Goal: Information Seeking & Learning: Check status

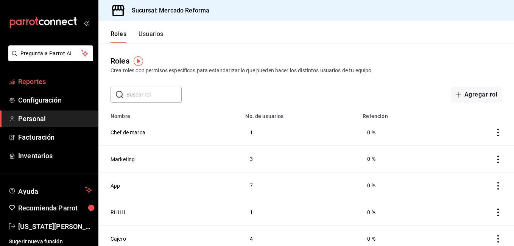
click at [16, 81] on link "Reportes" at bounding box center [49, 81] width 98 height 16
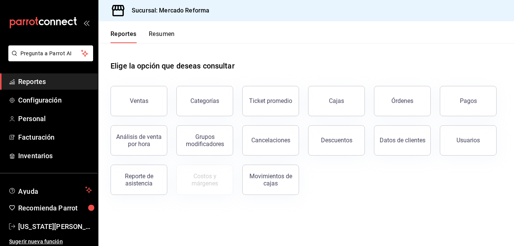
drag, startPoint x: 479, startPoint y: 103, endPoint x: 354, endPoint y: 160, distance: 137.8
click at [480, 103] on button "Pagos" at bounding box center [468, 101] width 57 height 30
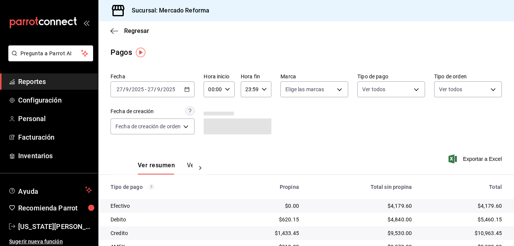
drag, startPoint x: 320, startPoint y: 147, endPoint x: 314, endPoint y: 141, distance: 8.3
click at [315, 141] on div "Fecha [DATE] [DATE] - [DATE] [DATE] Hora inicio 00:00 Hora inicio Hora fin 23:5…" at bounding box center [306, 202] width 416 height 265
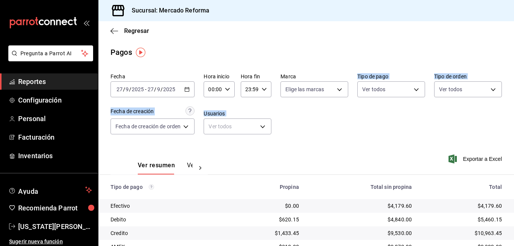
click at [323, 150] on div "Ver resumen Ver pagos Exportar a Excel" at bounding box center [306, 164] width 416 height 40
click at [312, 133] on div "Fecha [DATE] [DATE] - [DATE] [DATE] Hora inicio 00:00 Hora inicio Hora fin 23:5…" at bounding box center [307, 106] width 392 height 73
click at [322, 127] on div "Fecha [DATE] [DATE] - [DATE] [DATE] Hora inicio 00:00 Hora inicio Hora fin 23:5…" at bounding box center [307, 106] width 392 height 73
click at [311, 144] on div "Ver resumen Ver pagos Exportar a Excel" at bounding box center [306, 164] width 416 height 40
click at [347, 150] on div "Ver resumen Ver pagos Exportar a Excel" at bounding box center [306, 164] width 416 height 40
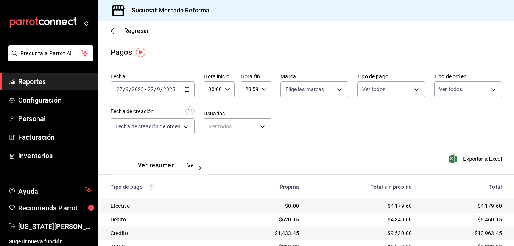
click at [315, 144] on div "Ver resumen Ver pagos Exportar a Excel" at bounding box center [306, 164] width 416 height 40
click at [317, 131] on div "Fecha [DATE] [DATE] - [DATE] [DATE] Hora inicio 00:00 Hora inicio Hora fin 23:5…" at bounding box center [307, 106] width 392 height 73
click at [324, 142] on div "Fecha [DATE] [DATE] - [DATE] [DATE] Hora inicio 00:00 Hora inicio Hora fin 23:5…" at bounding box center [307, 106] width 392 height 73
click at [326, 142] on div "Fecha [DATE] [DATE] - [DATE] [DATE] Hora inicio 00:00 Hora inicio Hora fin 23:5…" at bounding box center [307, 106] width 392 height 73
drag, startPoint x: 322, startPoint y: 145, endPoint x: 320, endPoint y: 150, distance: 4.8
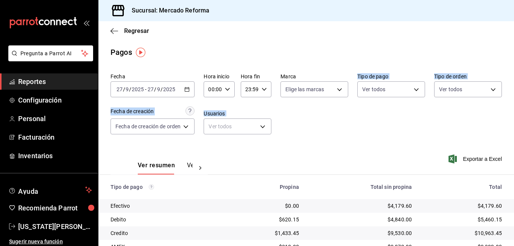
click at [320, 150] on div "Fecha [DATE] [DATE] - [DATE] [DATE] Hora inicio 00:00 Hora inicio Hora fin 23:5…" at bounding box center [306, 202] width 416 height 265
drag, startPoint x: 507, startPoint y: 99, endPoint x: 440, endPoint y: 129, distance: 73.8
click at [507, 99] on div "Fecha [DATE] [DATE] - [DATE] [DATE] Hora inicio 00:00 Hora inicio Hora fin 23:5…" at bounding box center [306, 202] width 416 height 265
drag, startPoint x: 420, startPoint y: 133, endPoint x: 403, endPoint y: 140, distance: 18.5
click at [419, 133] on div "Fecha [DATE] [DATE] - [DATE] [DATE] Hora inicio 00:00 Hora inicio Hora fin 23:5…" at bounding box center [307, 106] width 392 height 73
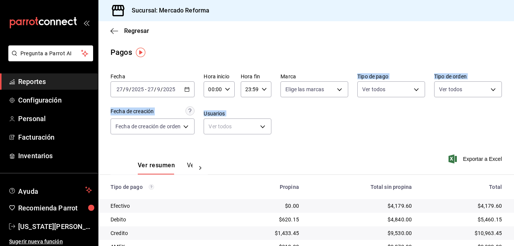
click at [368, 128] on div "Fecha [DATE] [DATE] - [DATE] [DATE] Hora inicio 00:00 Hora inicio Hora fin 23:5…" at bounding box center [307, 106] width 392 height 73
click at [299, 125] on div "Fecha [DATE] [DATE] - [DATE] [DATE] Hora inicio 00:00 Hora inicio Hora fin 23:5…" at bounding box center [307, 106] width 392 height 73
click at [31, 81] on span "Reportes" at bounding box center [55, 82] width 74 height 10
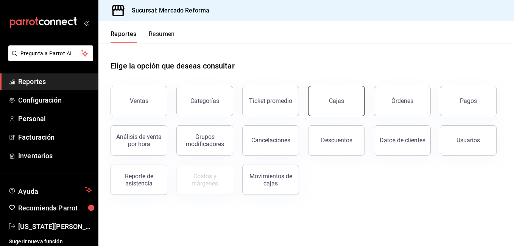
click at [350, 114] on link "Cajas" at bounding box center [336, 101] width 57 height 30
